Goal: Find contact information: Find contact information

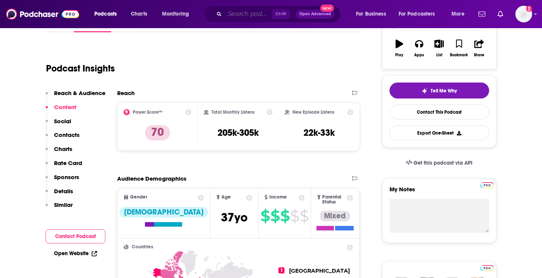
click at [240, 13] on input "Search podcasts, credits, & more..." at bounding box center [248, 14] width 47 height 12
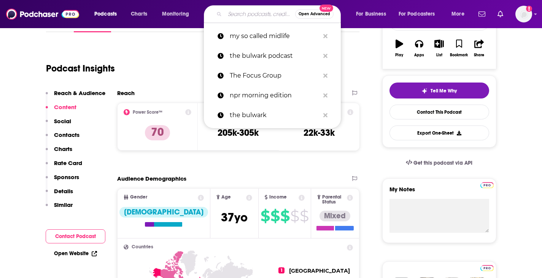
paste input "Whine Down"
type input "Whine Down"
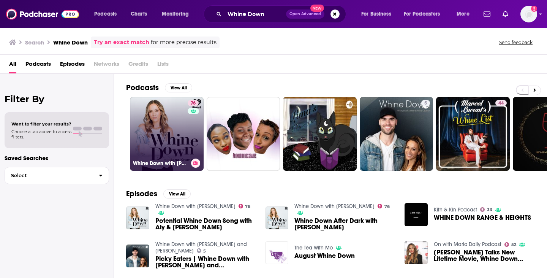
click at [170, 135] on link "76 Whine Down with [PERSON_NAME]" at bounding box center [167, 134] width 74 height 74
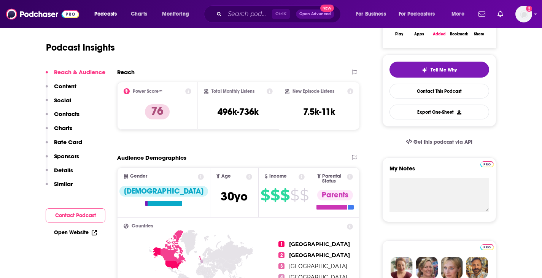
scroll to position [152, 0]
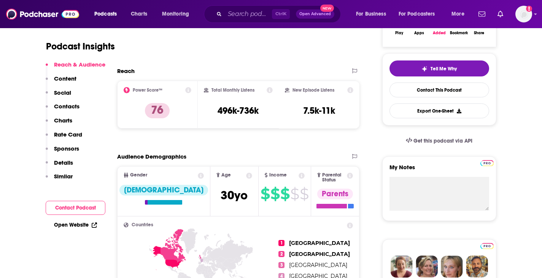
click at [71, 108] on p "Contacts" at bounding box center [66, 106] width 25 height 7
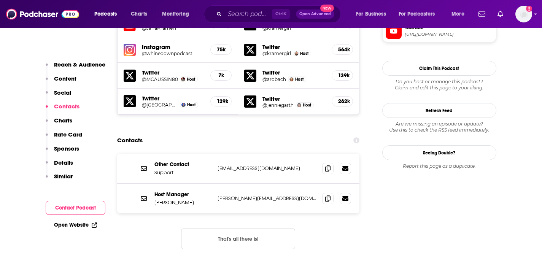
scroll to position [733, 0]
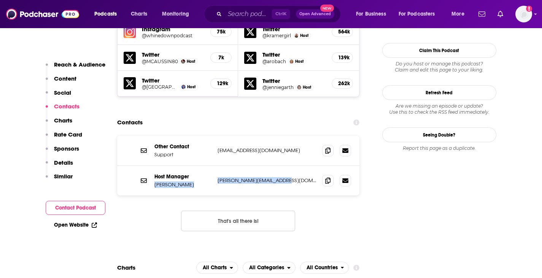
drag, startPoint x: 299, startPoint y: 132, endPoint x: 212, endPoint y: 133, distance: 87.0
click at [212, 166] on div "Host Manager [PERSON_NAME] [PERSON_NAME][EMAIL_ADDRESS][DOMAIN_NAME] [PERSON_NA…" at bounding box center [238, 181] width 242 height 30
click at [302, 166] on div "Host Manager [PERSON_NAME] [PERSON_NAME][EMAIL_ADDRESS][DOMAIN_NAME] [PERSON_NA…" at bounding box center [238, 181] width 242 height 30
drag, startPoint x: 301, startPoint y: 136, endPoint x: 203, endPoint y: 135, distance: 98.1
click at [0, 0] on div "Host Manager [PERSON_NAME] [PERSON_NAME][EMAIL_ADDRESS][DOMAIN_NAME] [PERSON_NA…" at bounding box center [0, 0] width 0 height 0
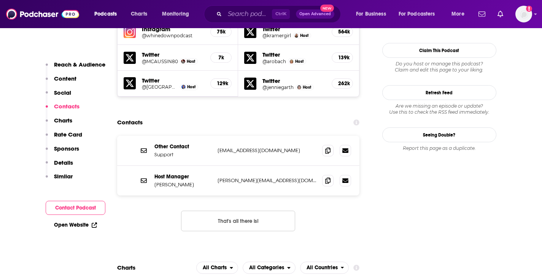
copy div "[PERSON_NAME][EMAIL_ADDRESS][DOMAIN_NAME]"
click at [259, 136] on div "Other Contact Support [EMAIL_ADDRESS][DOMAIN_NAME] [EMAIL_ADDRESS][DOMAIN_NAME]" at bounding box center [238, 151] width 242 height 30
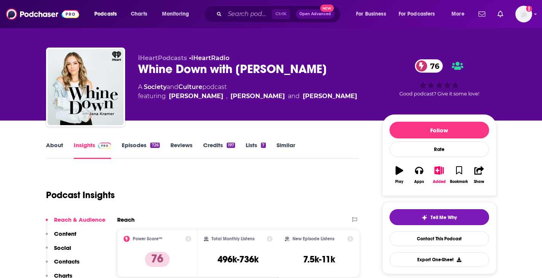
scroll to position [0, 0]
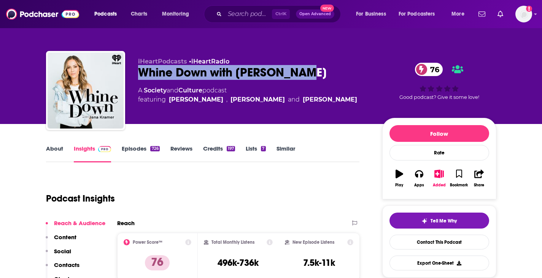
drag, startPoint x: 352, startPoint y: 68, endPoint x: 135, endPoint y: 70, distance: 216.6
click at [135, 70] on div "iHeartPodcasts • iHeartRadio Whine Down with [PERSON_NAME] 76 A Society and Cul…" at bounding box center [271, 92] width 450 height 82
copy h2 "Whine Down with [PERSON_NAME]"
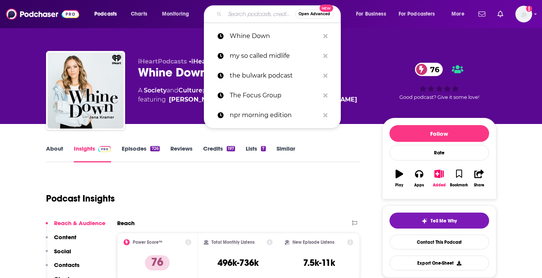
click at [251, 14] on input "Search podcasts, credits, & more..." at bounding box center [260, 14] width 70 height 12
paste input "So Wrong it’s Right"
type input "So Wrong it’s Right"
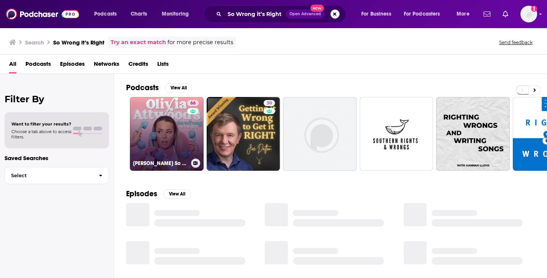
click at [163, 144] on link "66 [PERSON_NAME] So Wrong It's Right" at bounding box center [167, 134] width 74 height 74
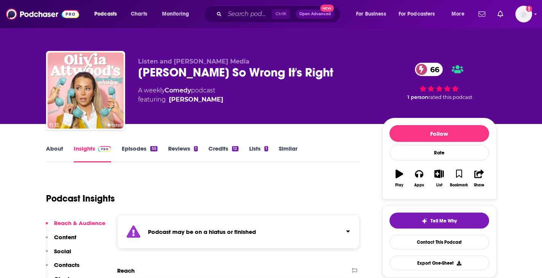
drag, startPoint x: 130, startPoint y: 72, endPoint x: 352, endPoint y: 74, distance: 222.7
click at [352, 74] on div "Listen and [PERSON_NAME] Media [PERSON_NAME] So Wrong It's Right 66 A weekly Co…" at bounding box center [271, 92] width 450 height 82
copy h2 "[PERSON_NAME] So Wrong It's Right"
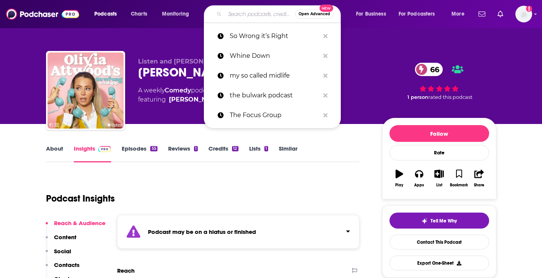
click at [264, 13] on input "Search podcasts, credits, & more..." at bounding box center [260, 14] width 70 height 12
paste input "Sorry We’re [PERSON_NAME]"
type input "Sorry We’re [PERSON_NAME]"
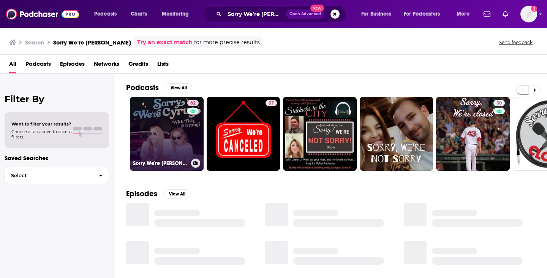
click at [176, 134] on link "62 Sorry We're [PERSON_NAME]" at bounding box center [167, 134] width 74 height 74
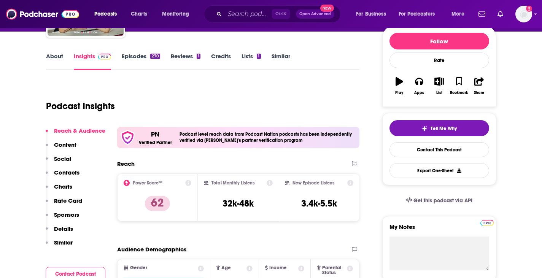
scroll to position [114, 0]
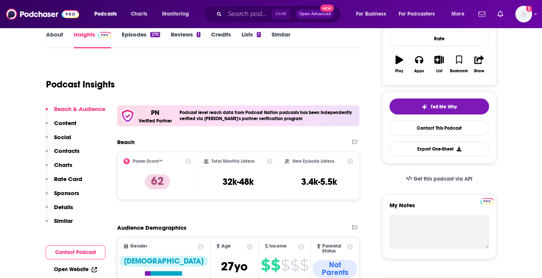
click at [63, 147] on p "Contacts" at bounding box center [66, 150] width 25 height 7
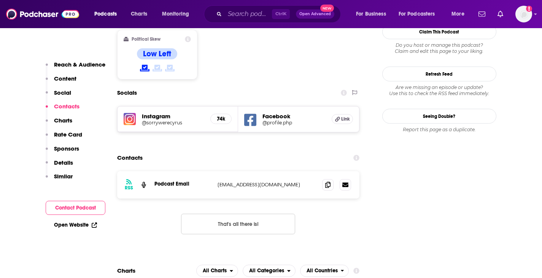
scroll to position [706, 0]
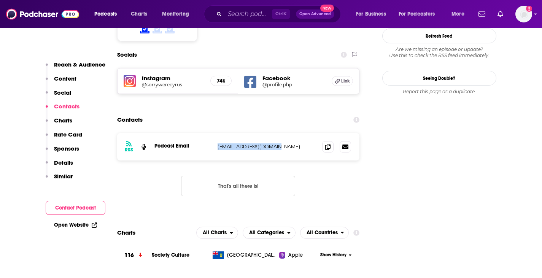
drag, startPoint x: 281, startPoint y: 104, endPoint x: 206, endPoint y: 105, distance: 75.3
click at [0, 0] on div "Podcast Email [EMAIL_ADDRESS][DOMAIN_NAME] [EMAIL_ADDRESS][DOMAIN_NAME]" at bounding box center [0, 0] width 0 height 0
copy div "[EMAIL_ADDRESS][DOMAIN_NAME]"
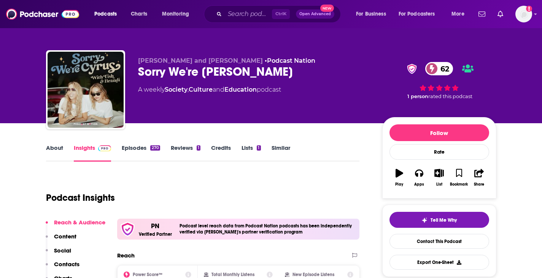
scroll to position [0, 0]
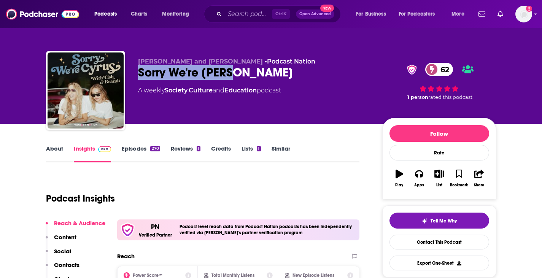
drag, startPoint x: 237, startPoint y: 74, endPoint x: 134, endPoint y: 78, distance: 103.0
click at [134, 78] on div "[PERSON_NAME] and [PERSON_NAME] • Podcast Nation Sorry We're [PERSON_NAME] 62 A…" at bounding box center [271, 92] width 450 height 82
copy h2 "Sorry We're [PERSON_NAME]"
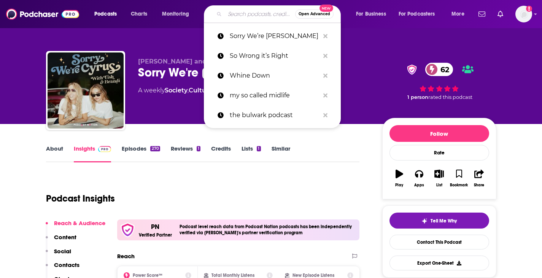
click at [245, 18] on input "Search podcasts, credits, & more..." at bounding box center [260, 14] width 70 height 12
paste input "Work in Progress with [PERSON_NAME]"
type input "Work in Progress with [PERSON_NAME]"
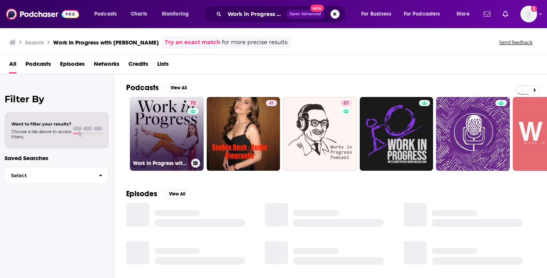
click at [176, 136] on link "72 Work in Progress with [PERSON_NAME]" at bounding box center [167, 134] width 74 height 74
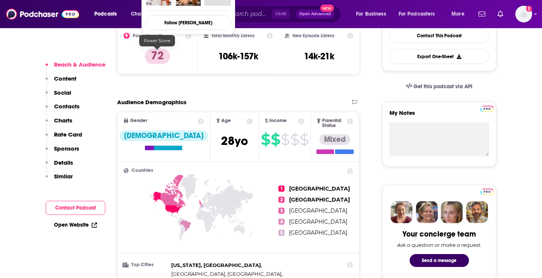
scroll to position [266, 0]
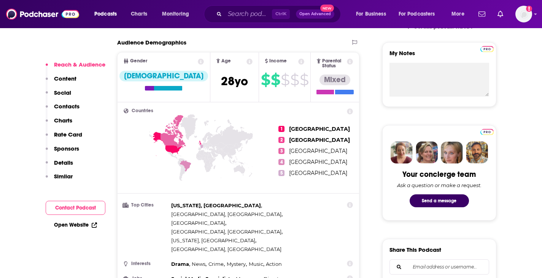
click at [65, 102] on button "Social" at bounding box center [58, 96] width 25 height 14
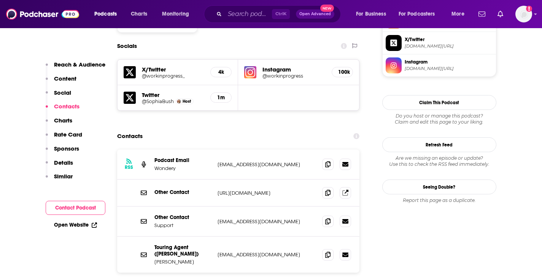
scroll to position [658, 0]
drag, startPoint x: 283, startPoint y: 117, endPoint x: 209, endPoint y: 116, distance: 73.7
click at [0, 0] on div "Podcast Email Wondery [EMAIL_ADDRESS][DOMAIN_NAME] [EMAIL_ADDRESS][DOMAIN_NAME]" at bounding box center [0, 0] width 0 height 0
click at [260, 129] on section "Contacts RSS Podcast Email Wondery [EMAIL_ADDRESS][DOMAIN_NAME] [EMAIL_ADDRESS]…" at bounding box center [238, 225] width 242 height 192
drag, startPoint x: 177, startPoint y: 120, endPoint x: 154, endPoint y: 121, distance: 23.2
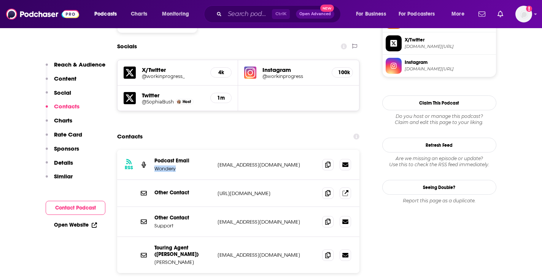
click at [154, 150] on div "RSS Podcast Email Wondery [EMAIL_ADDRESS][DOMAIN_NAME] [EMAIL_ADDRESS][DOMAIN_N…" at bounding box center [238, 165] width 242 height 30
copy p "Wondery"
click at [288, 129] on div "Contacts" at bounding box center [238, 136] width 242 height 14
drag, startPoint x: 285, startPoint y: 116, endPoint x: 213, endPoint y: 120, distance: 72.3
click at [213, 150] on div "RSS Podcast Email Wondery [EMAIL_ADDRESS][DOMAIN_NAME] [EMAIL_ADDRESS][DOMAIN_N…" at bounding box center [238, 165] width 242 height 30
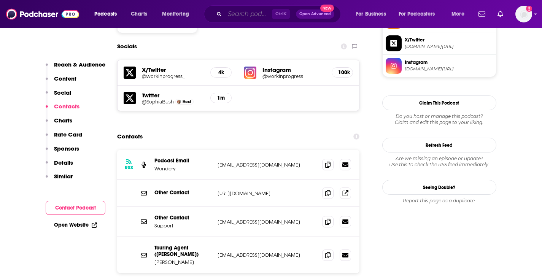
click at [248, 11] on input "Search podcasts, credits, & more..." at bounding box center [248, 14] width 47 height 12
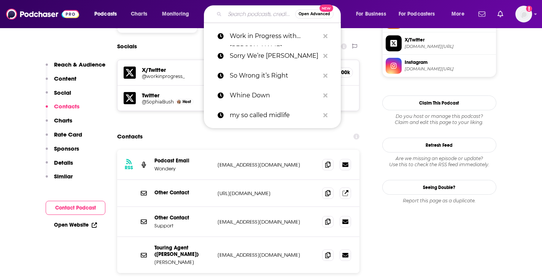
paste input "Broad Ideas with [PERSON_NAME]"
type input "Broad Ideas with [PERSON_NAME]"
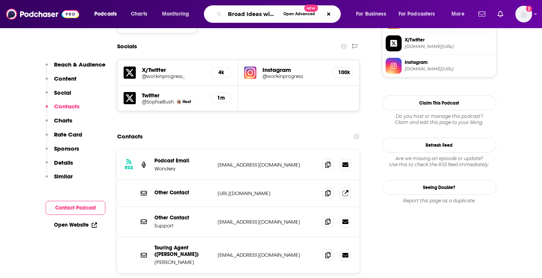
scroll to position [0, 38]
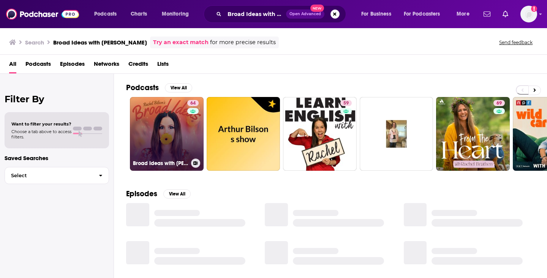
click at [166, 133] on link "64 Broad Ideas with [PERSON_NAME] & [PERSON_NAME]" at bounding box center [167, 134] width 74 height 74
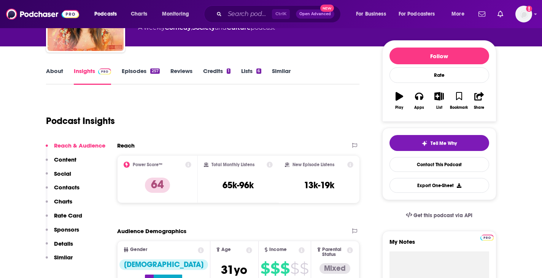
scroll to position [76, 0]
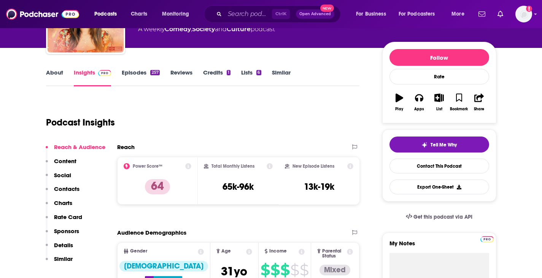
click at [131, 71] on link "Episodes 257" at bounding box center [141, 77] width 38 height 17
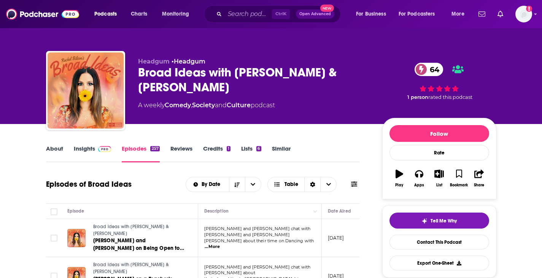
click at [87, 150] on link "Insights" at bounding box center [93, 153] width 38 height 17
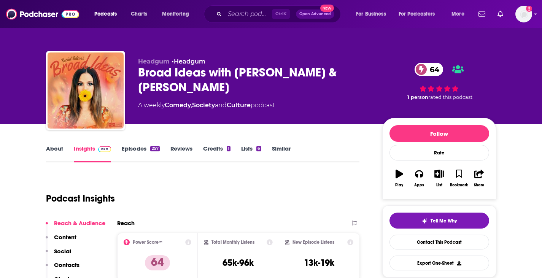
click at [52, 150] on link "About" at bounding box center [54, 153] width 17 height 17
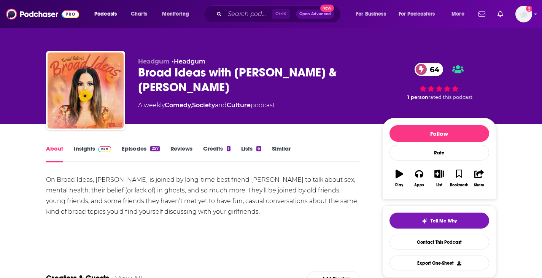
click at [223, 148] on link "Credits 1" at bounding box center [216, 153] width 27 height 17
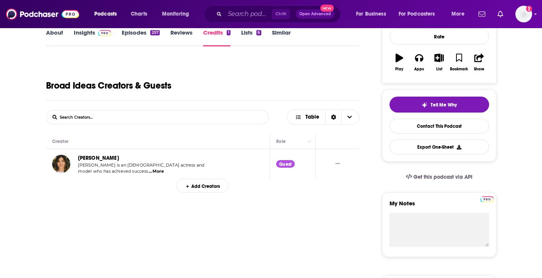
scroll to position [152, 0]
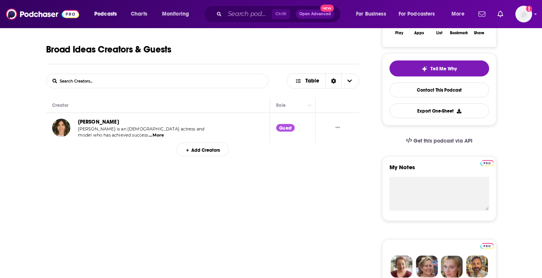
click at [158, 133] on span "...More" at bounding box center [156, 135] width 15 height 6
click at [103, 135] on span "model who has achieved success" at bounding box center [113, 134] width 70 height 5
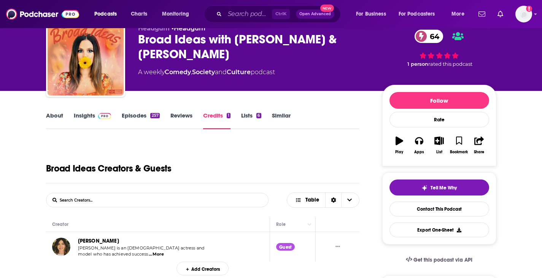
scroll to position [0, 0]
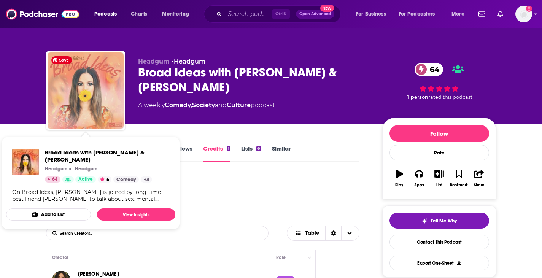
click at [109, 98] on img "Broad Ideas with Rachel Bilson & Olivia Allen" at bounding box center [86, 90] width 76 height 76
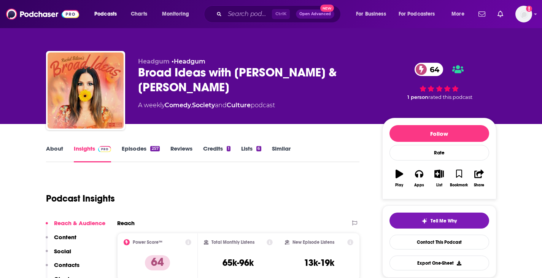
scroll to position [152, 0]
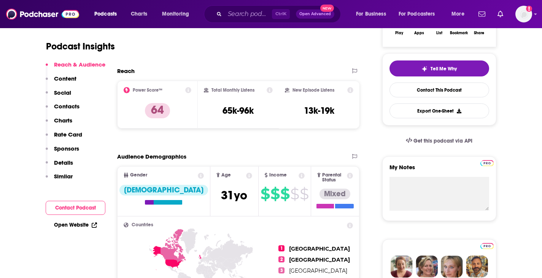
click at [65, 119] on p "Charts" at bounding box center [63, 120] width 18 height 7
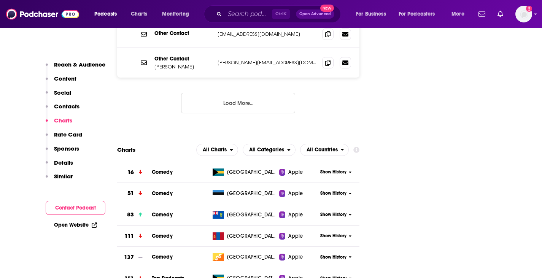
click at [65, 109] on p "Contacts" at bounding box center [66, 106] width 25 height 7
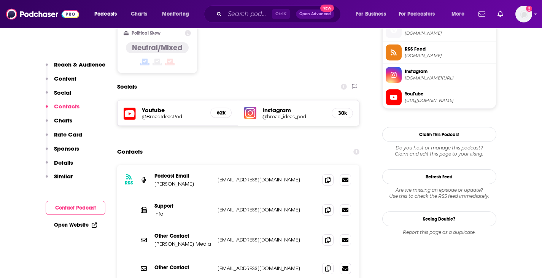
scroll to position [664, 0]
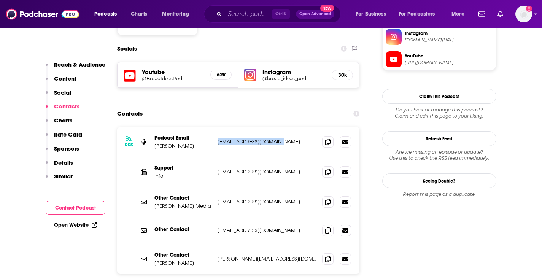
drag, startPoint x: 290, startPoint y: 103, endPoint x: 216, endPoint y: 103, distance: 73.7
click at [216, 127] on div "RSS Podcast Email [PERSON_NAME] [EMAIL_ADDRESS][DOMAIN_NAME] [EMAIL_ADDRESS][DO…" at bounding box center [238, 142] width 242 height 30
copy p "[EMAIL_ADDRESS][DOMAIN_NAME]"
click at [300, 106] on section "Contacts RSS Podcast Email [PERSON_NAME] [EMAIL_ADDRESS][DOMAIN_NAME] [EMAIL_AD…" at bounding box center [238, 213] width 242 height 215
drag, startPoint x: 293, startPoint y: 221, endPoint x: 216, endPoint y: 219, distance: 77.2
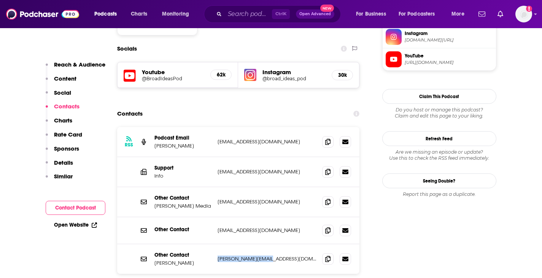
click at [216, 244] on div "Other Contact [PERSON_NAME] [PERSON_NAME][EMAIL_ADDRESS][DOMAIN_NAME] [PERSON_N…" at bounding box center [238, 259] width 242 height 30
copy p "[PERSON_NAME][EMAIL_ADDRESS][DOMAIN_NAME]"
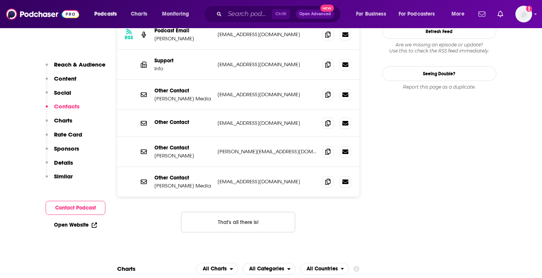
scroll to position [778, 0]
